Goal: Complete application form

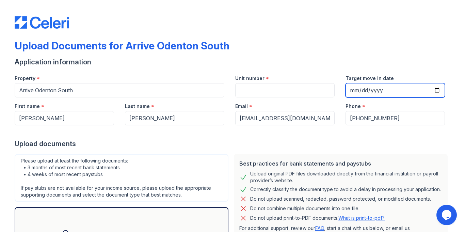
click at [355, 88] on input "Target move in date" at bounding box center [394, 90] width 99 height 14
click at [440, 90] on input "Target move in date" at bounding box center [394, 90] width 99 height 14
type input "2025-09-10"
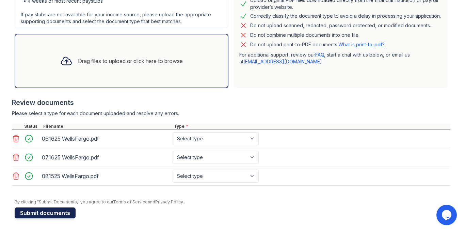
click at [34, 218] on button "Submit documents" at bounding box center [45, 212] width 61 height 11
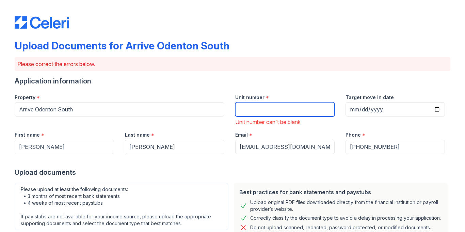
click at [274, 112] on input "Unit number" at bounding box center [284, 109] width 99 height 14
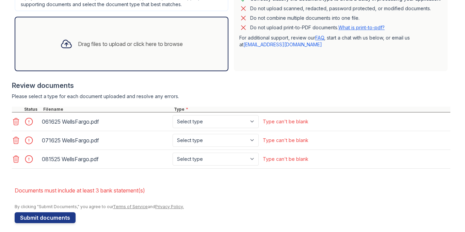
scroll to position [217, 0]
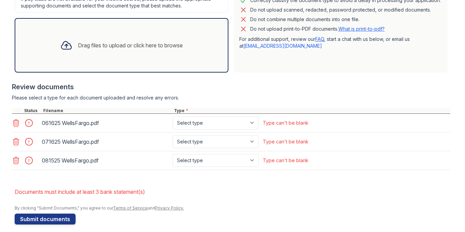
type input "201"
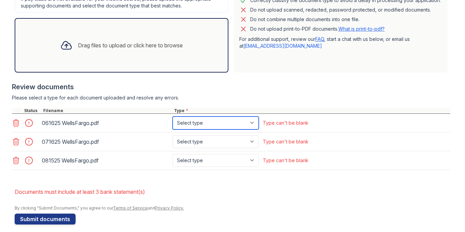
click at [206, 129] on select "Select type Paystub Bank Statement Offer Letter Tax Documents Benefit Award Let…" at bounding box center [215, 122] width 86 height 13
select select "bank_statement"
click at [172, 116] on select "Select type Paystub Bank Statement Offer Letter Tax Documents Benefit Award Let…" at bounding box center [215, 122] width 86 height 13
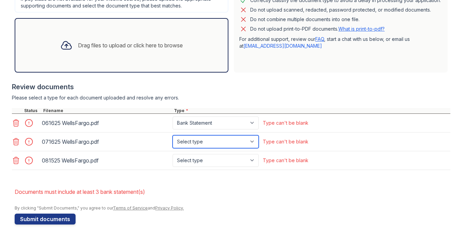
click at [200, 140] on select "Select type Paystub Bank Statement Offer Letter Tax Documents Benefit Award Let…" at bounding box center [215, 141] width 86 height 13
select select "bank_statement"
click at [172, 135] on select "Select type Paystub Bank Statement Offer Letter Tax Documents Benefit Award Let…" at bounding box center [215, 141] width 86 height 13
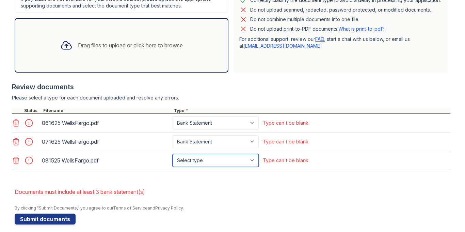
click at [209, 159] on select "Select type Paystub Bank Statement Offer Letter Tax Documents Benefit Award Let…" at bounding box center [215, 160] width 86 height 13
select select "bank_statement"
click at [172, 154] on select "Select type Paystub Bank Statement Offer Letter Tax Documents Benefit Award Let…" at bounding box center [215, 160] width 86 height 13
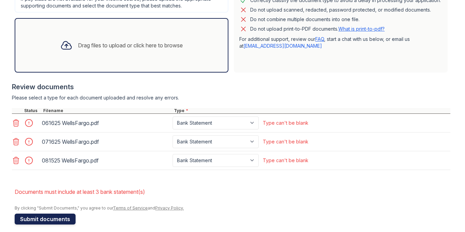
click at [57, 217] on button "Submit documents" at bounding box center [45, 218] width 61 height 11
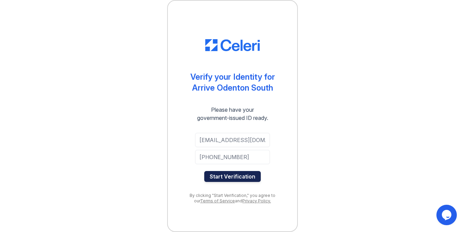
click at [228, 177] on button "Start Verification" at bounding box center [232, 176] width 56 height 11
